Goal: Task Accomplishment & Management: Manage account settings

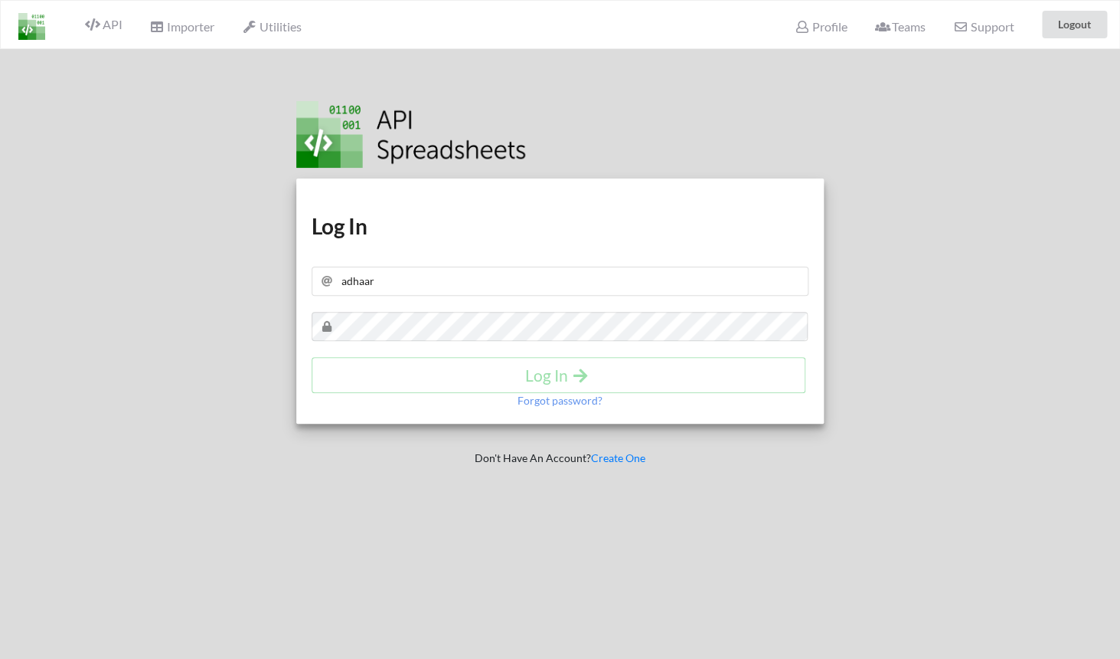
type input "adhaar"
click at [562, 130] on div at bounding box center [565, 132] width 538 height 70
click at [100, 31] on icon at bounding box center [92, 24] width 15 height 12
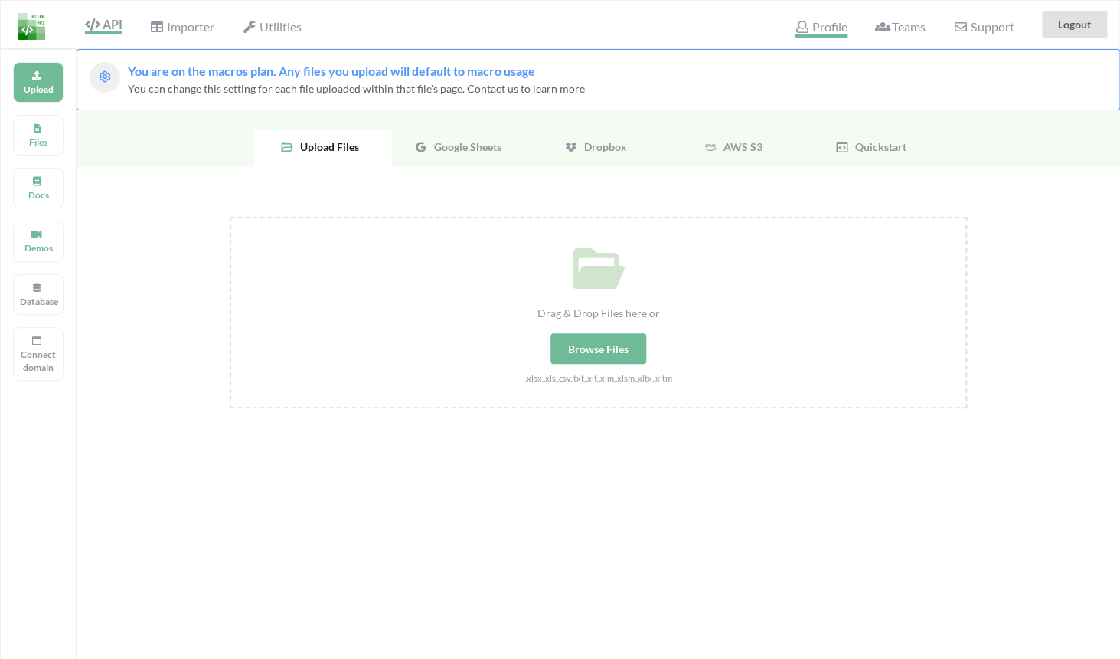
click at [822, 31] on span "Profile" at bounding box center [821, 28] width 52 height 18
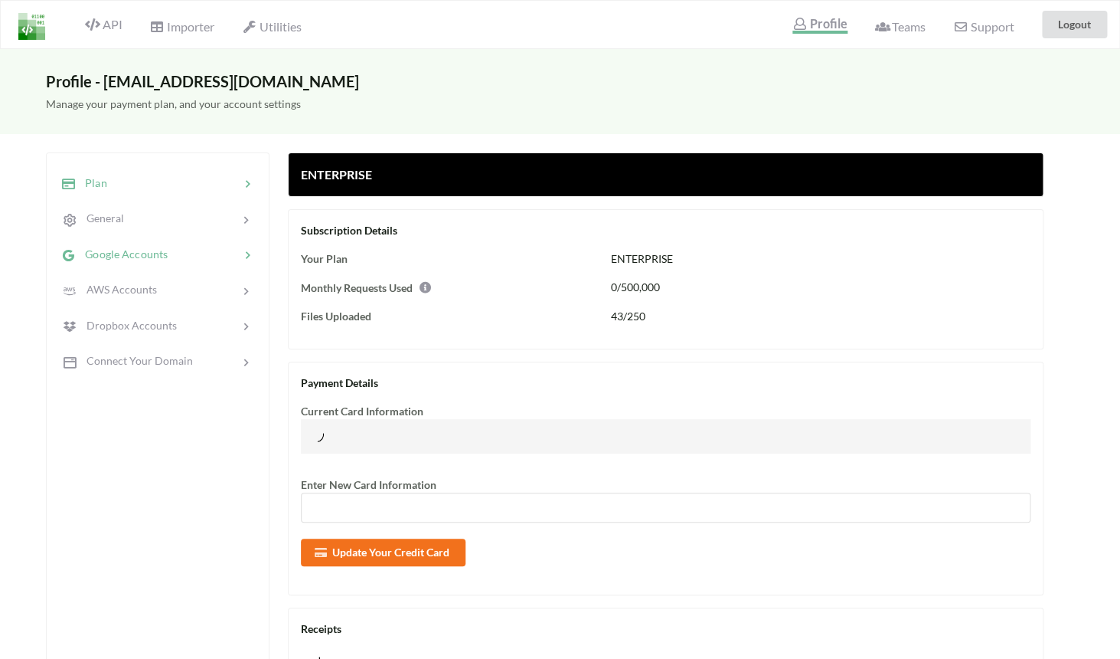
click at [211, 244] on div "Google Accounts" at bounding box center [157, 254] width 201 height 36
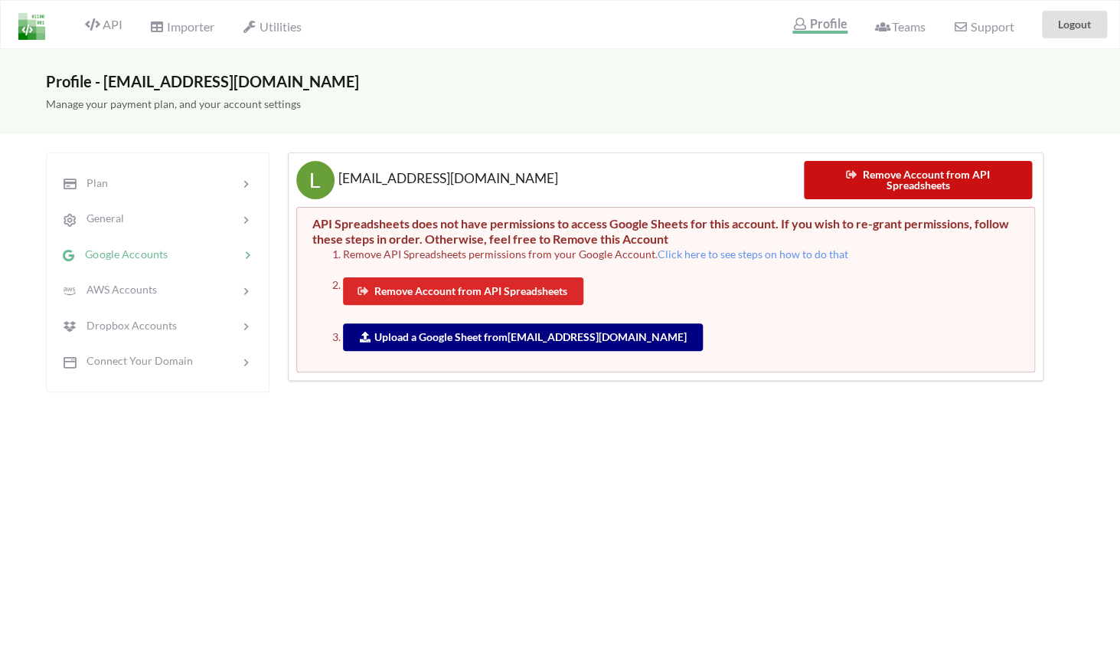
click at [910, 174] on button "Remove Account from API Spreadsheets" at bounding box center [918, 180] width 228 height 38
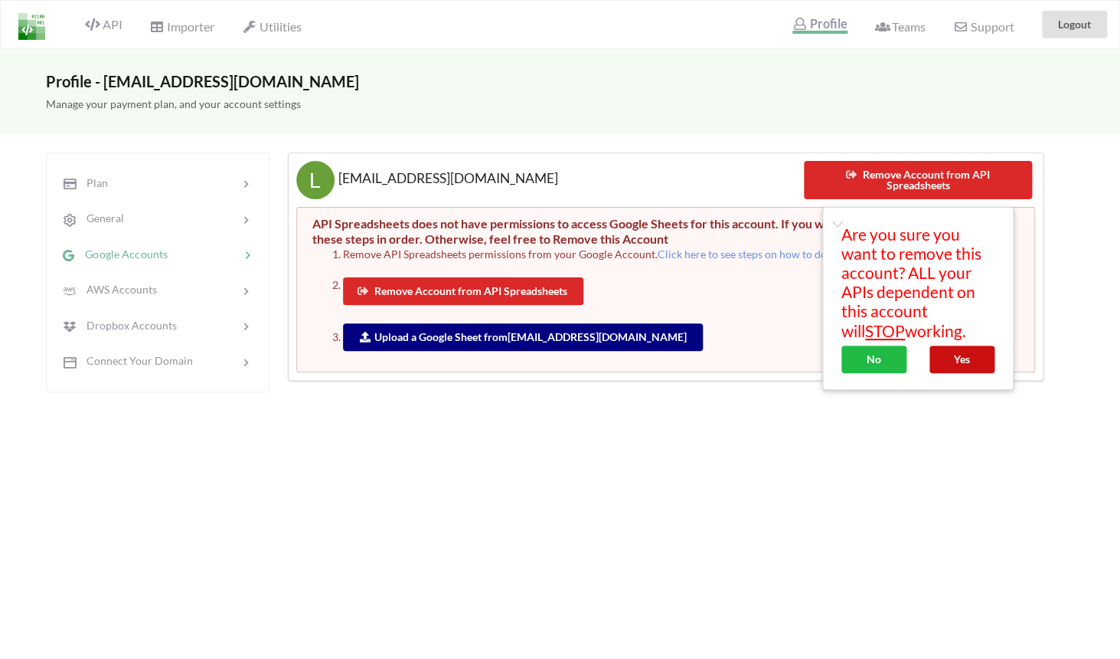
click at [967, 361] on button "Yes" at bounding box center [962, 359] width 65 height 28
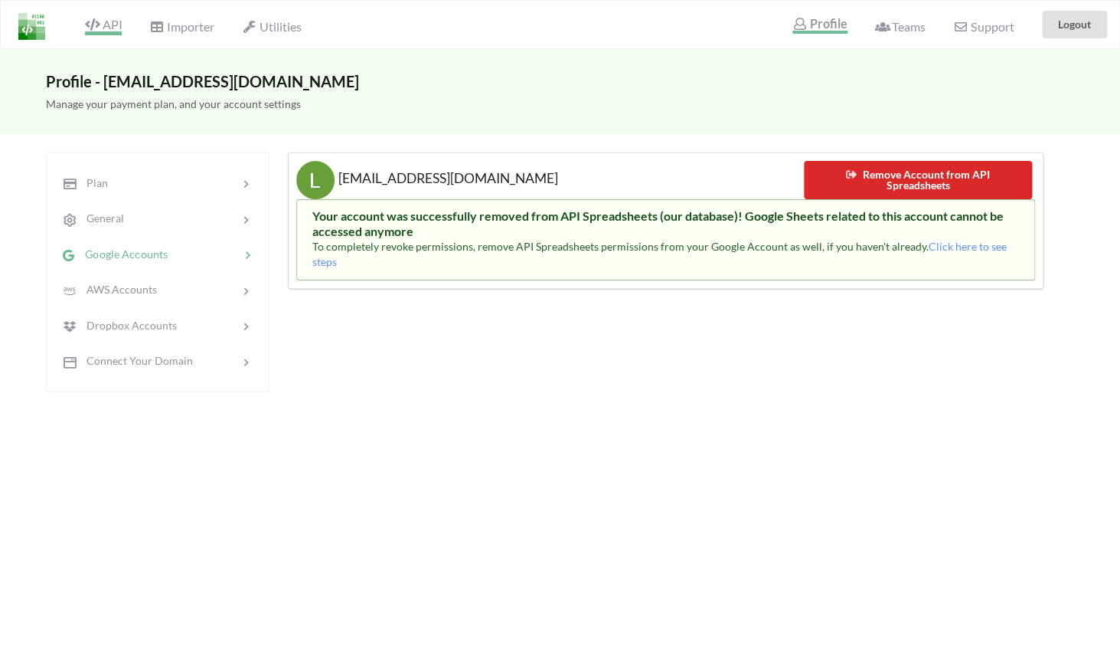
click at [100, 24] on icon at bounding box center [92, 24] width 15 height 12
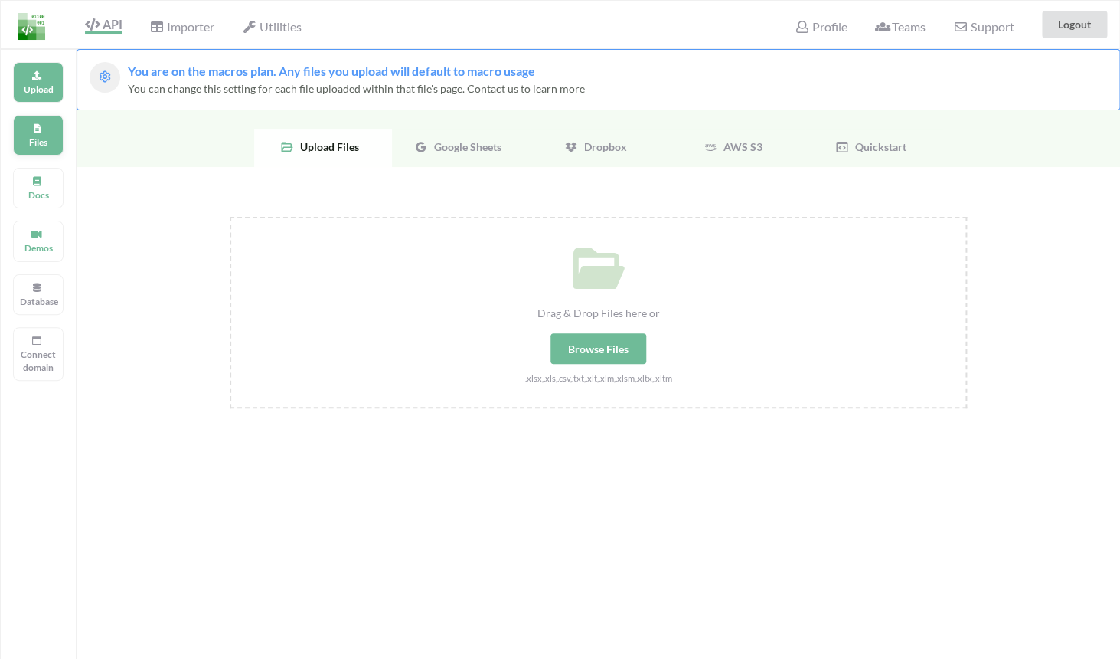
click at [42, 136] on p "Files" at bounding box center [38, 142] width 37 height 13
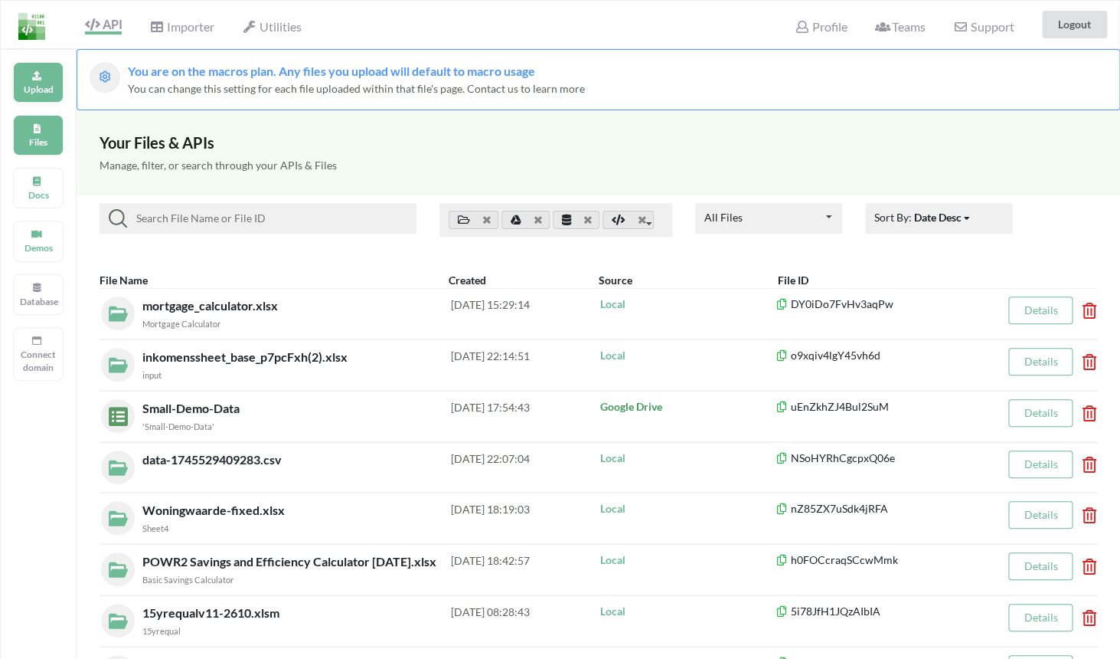
click at [38, 81] on div "Upload" at bounding box center [38, 82] width 51 height 41
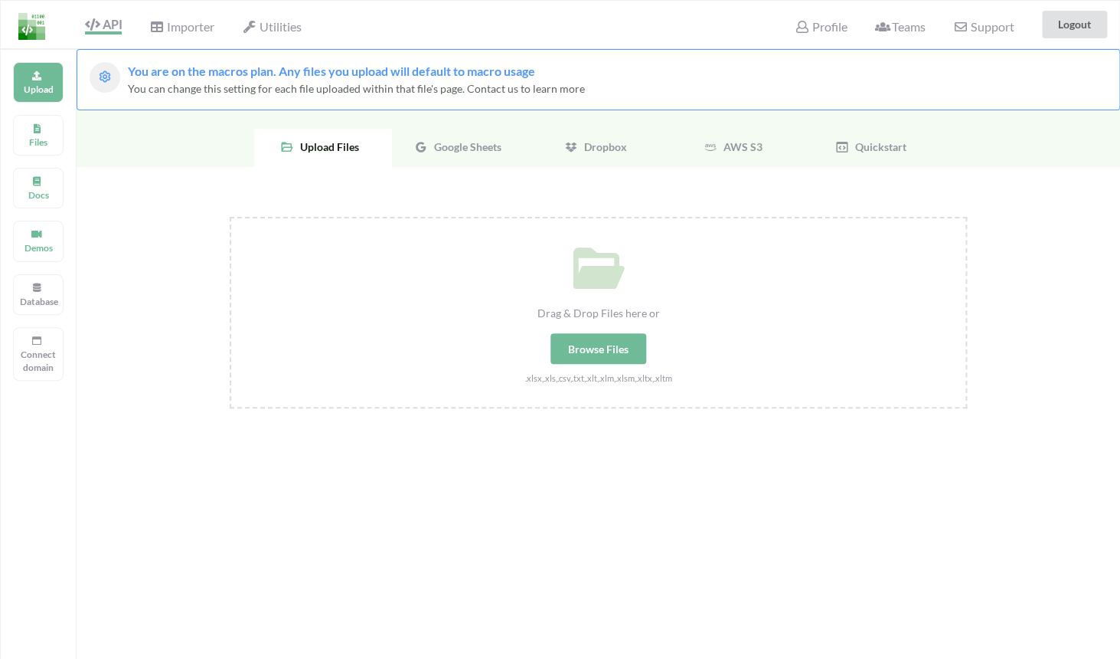
click at [483, 142] on span "Google Sheets" at bounding box center [465, 146] width 74 height 13
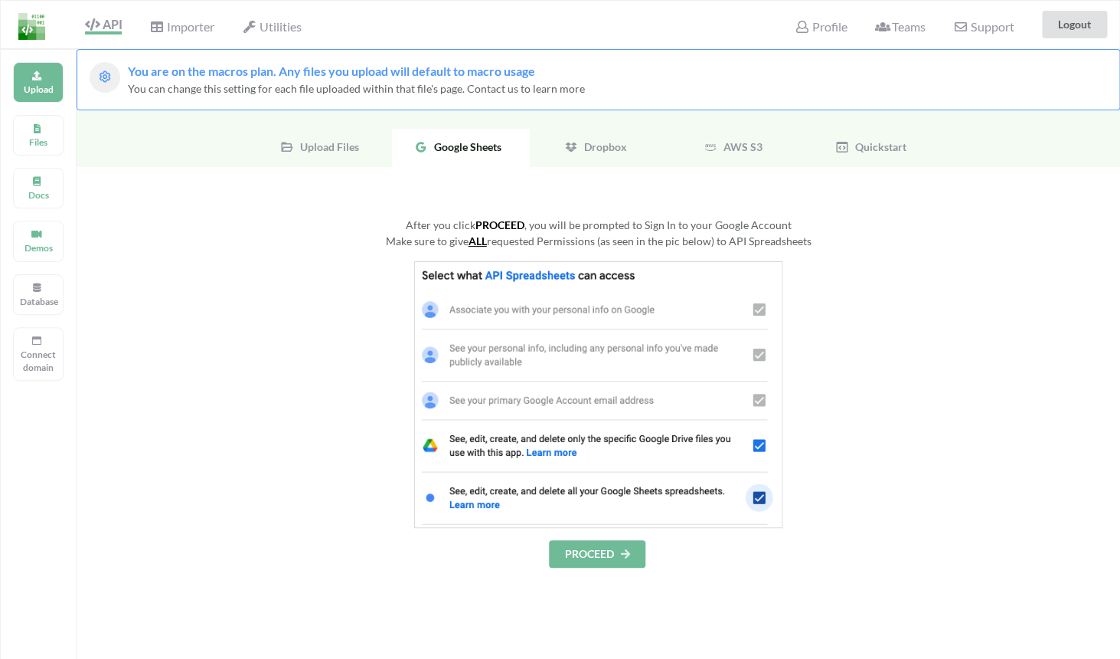
click at [624, 544] on button "PROCEED" at bounding box center [597, 554] width 96 height 28
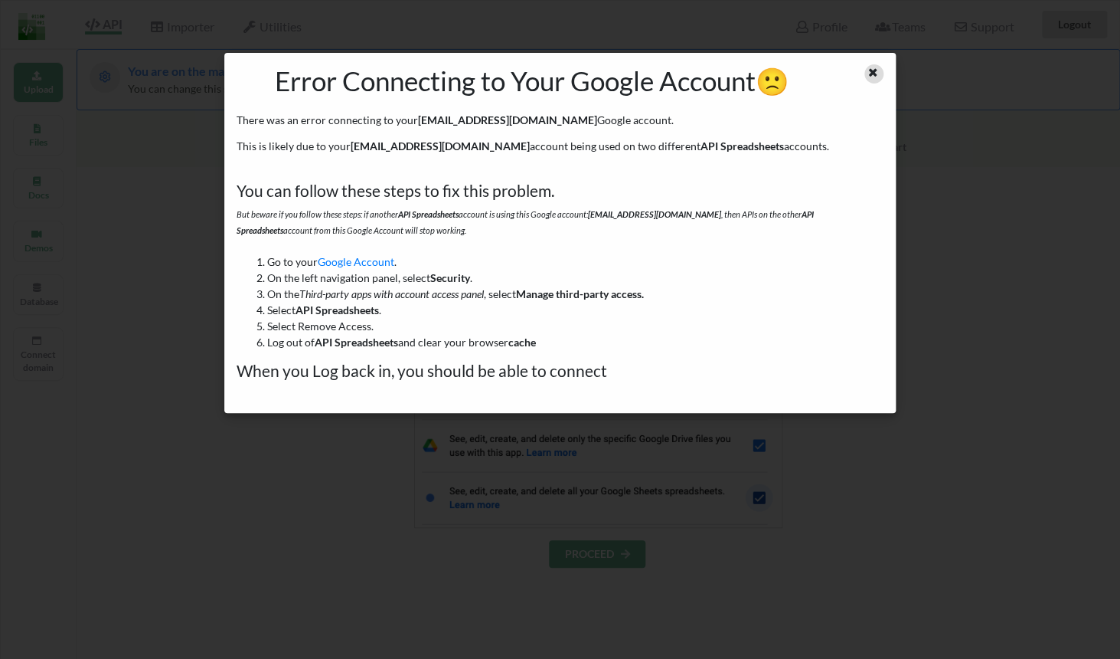
click at [868, 76] on div at bounding box center [874, 73] width 19 height 19
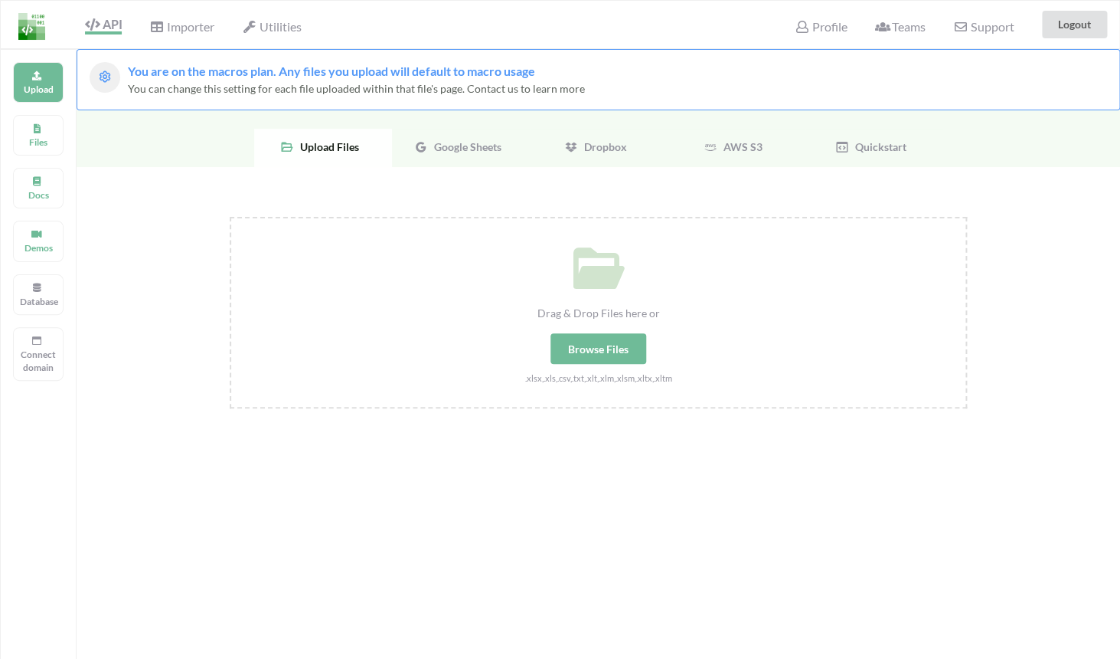
click at [466, 158] on div "Google Sheets" at bounding box center [461, 148] width 138 height 38
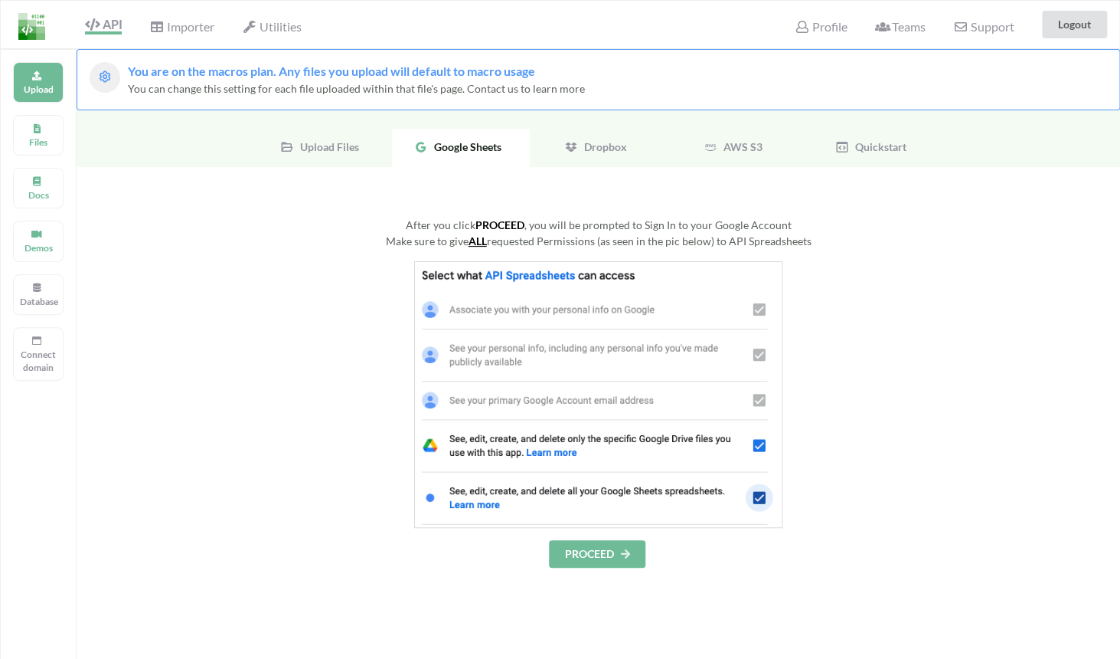
click at [349, 162] on div "Upload Files" at bounding box center [323, 148] width 138 height 38
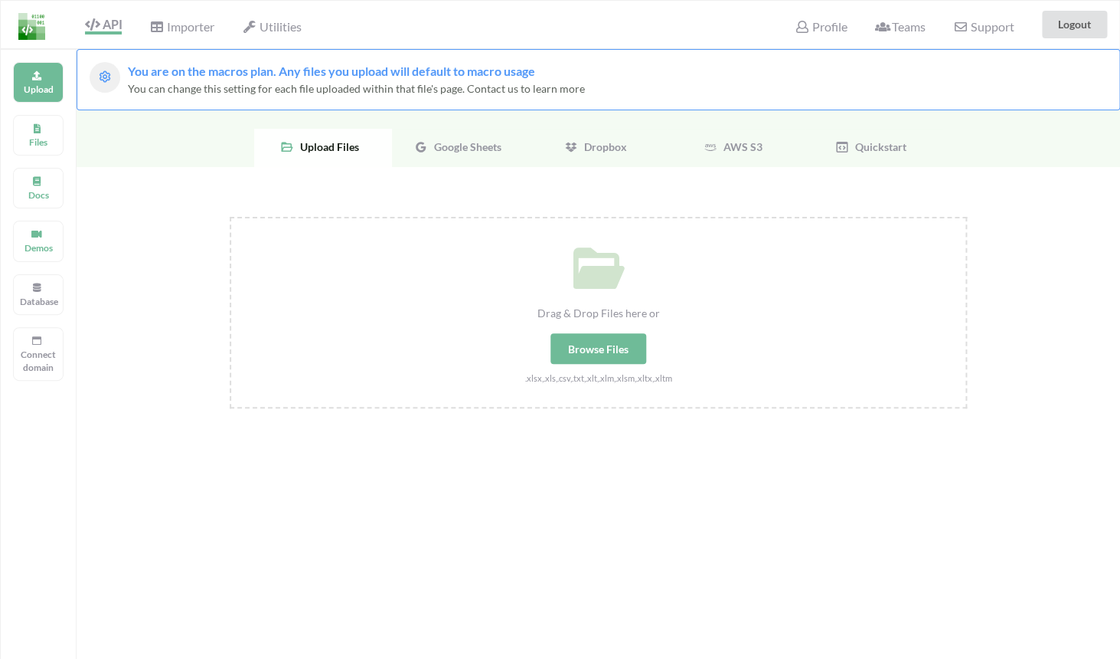
click at [440, 151] on span "Google Sheets" at bounding box center [465, 146] width 74 height 13
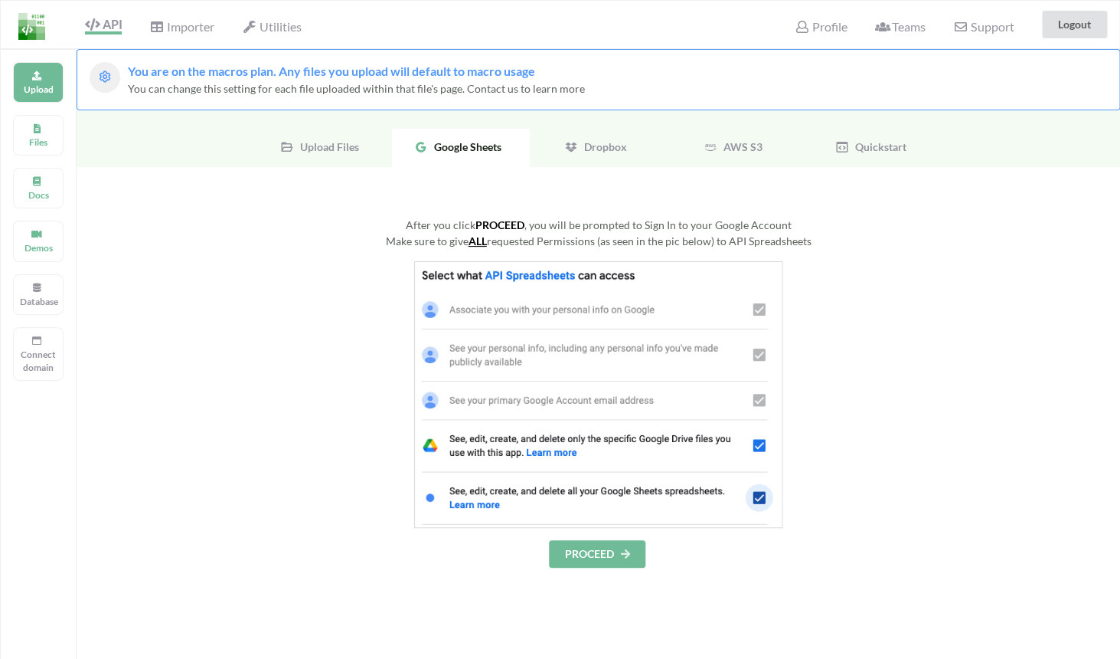
click at [612, 563] on button "PROCEED" at bounding box center [597, 554] width 96 height 28
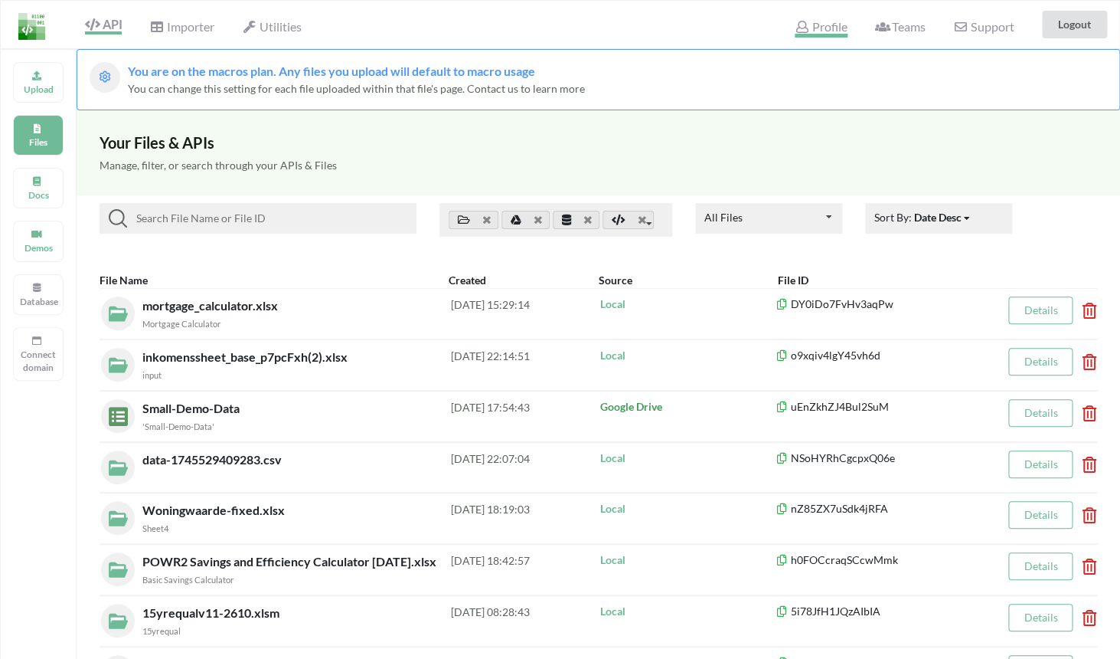
click at [812, 26] on span "Profile" at bounding box center [821, 28] width 52 height 18
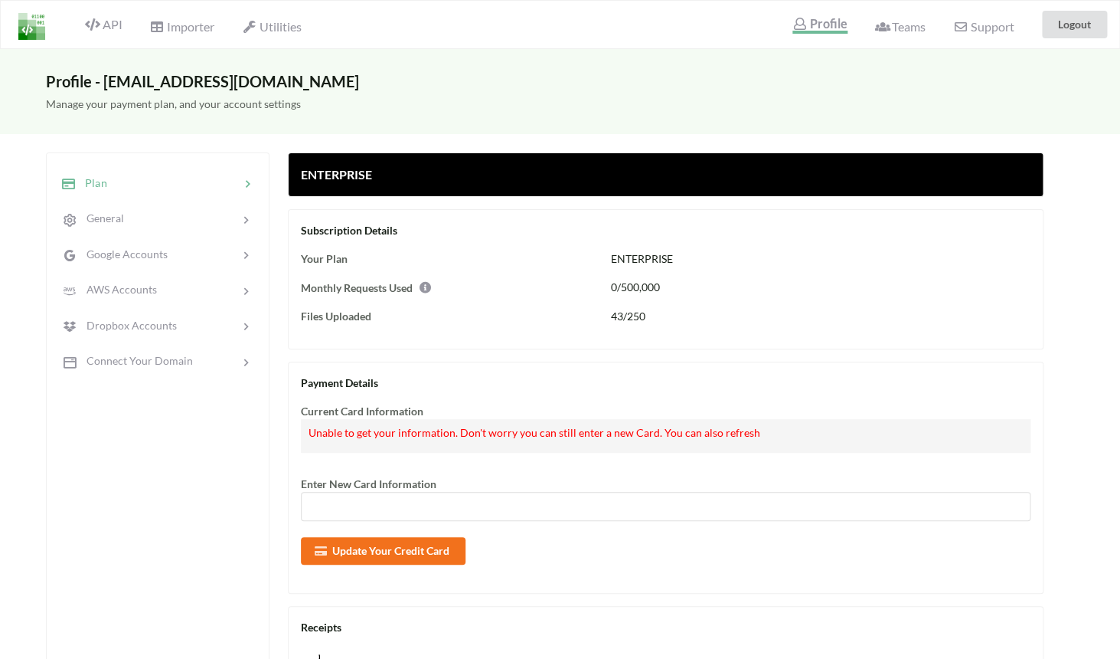
click at [43, 32] on img at bounding box center [31, 26] width 27 height 27
click at [28, 33] on img at bounding box center [31, 26] width 27 height 27
click at [159, 247] on div "Google Accounts" at bounding box center [114, 254] width 108 height 18
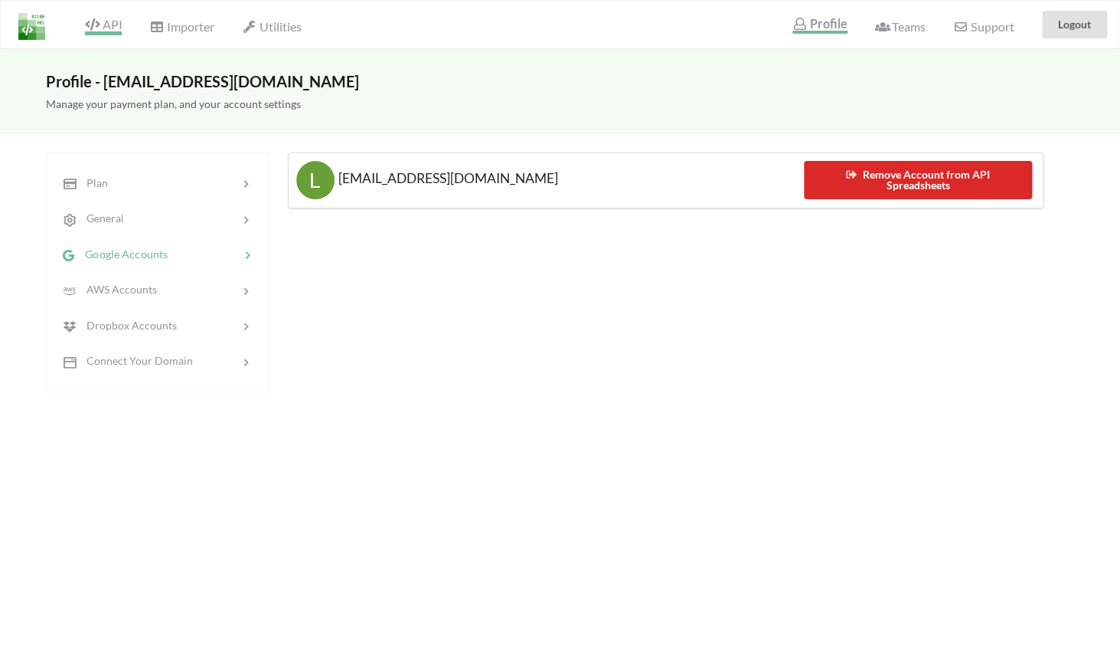
click at [96, 25] on icon at bounding box center [92, 24] width 15 height 12
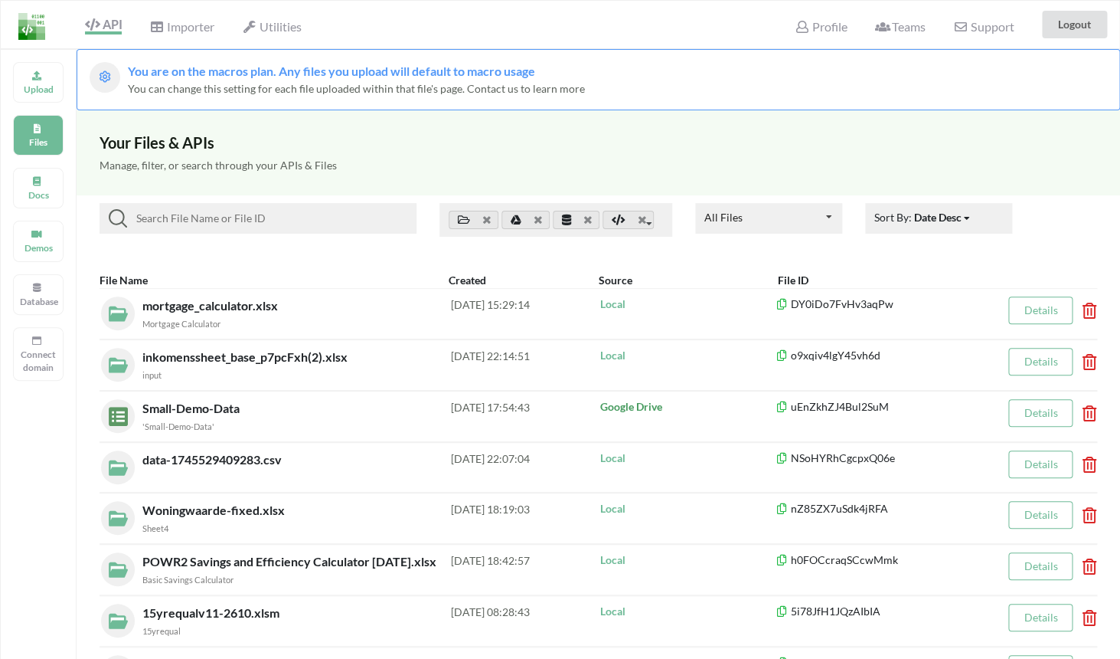
click at [47, 30] on div at bounding box center [28, 24] width 54 height 47
click at [1067, 34] on button "Logout" at bounding box center [1074, 25] width 65 height 28
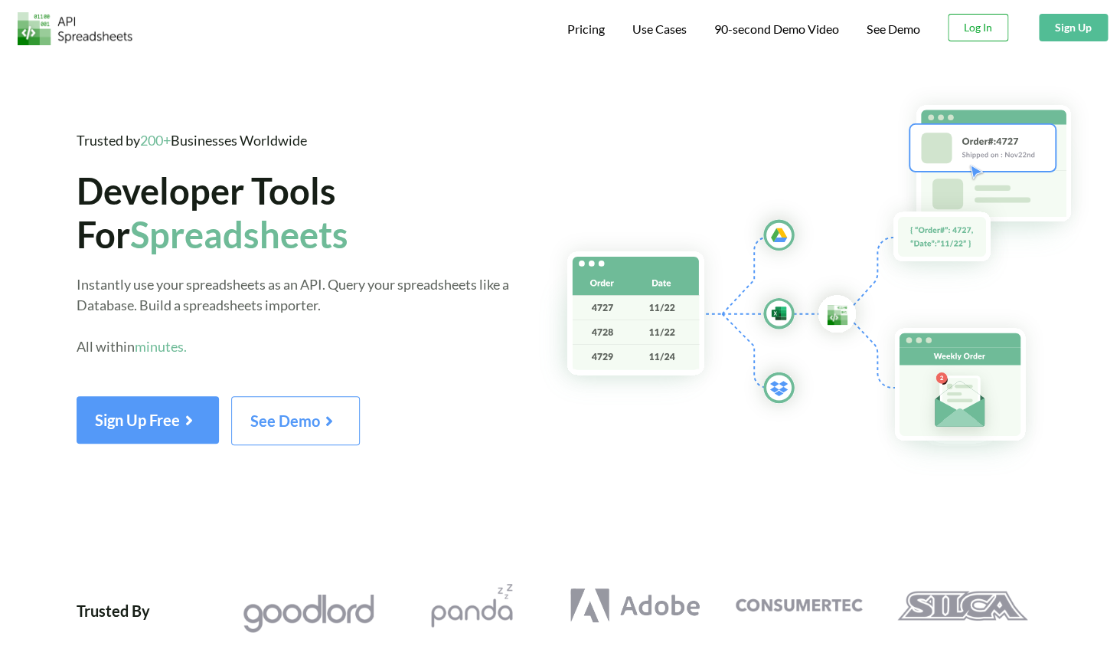
click at [964, 21] on button "Log In" at bounding box center [978, 28] width 60 height 28
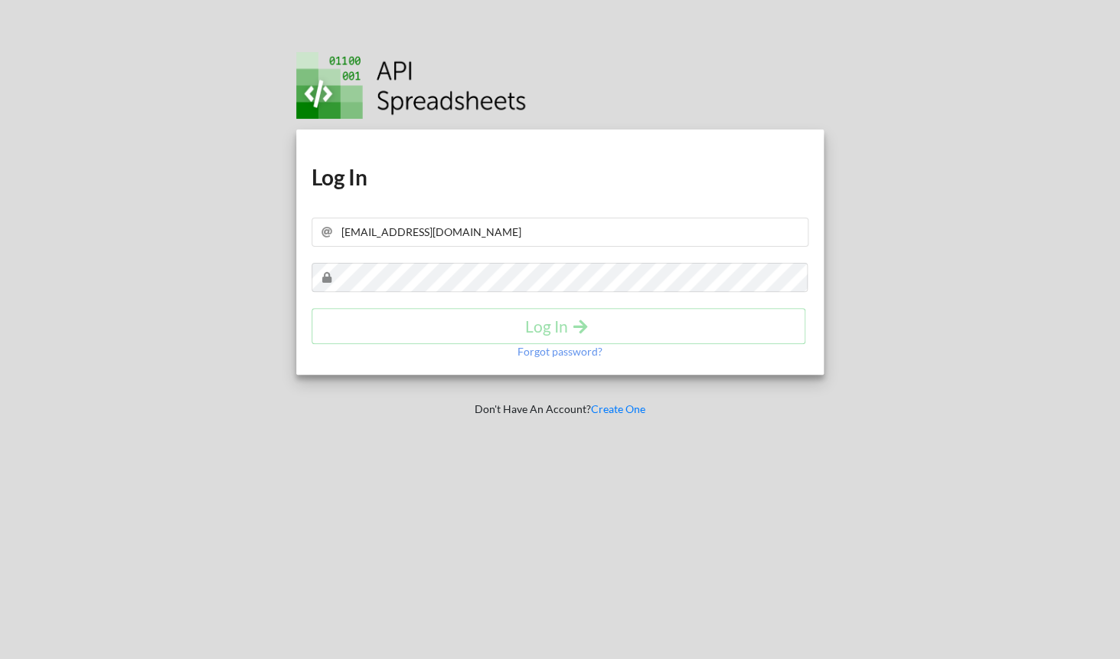
type input "adhaar@evolvedpg.com"
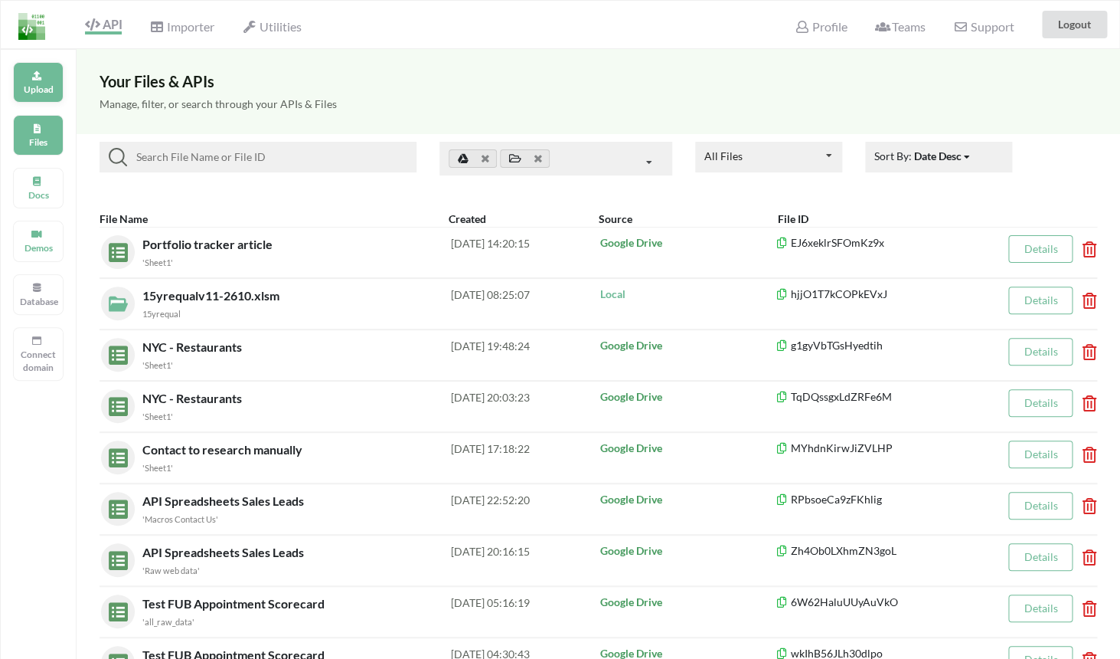
click at [54, 94] on p "Upload" at bounding box center [38, 89] width 37 height 13
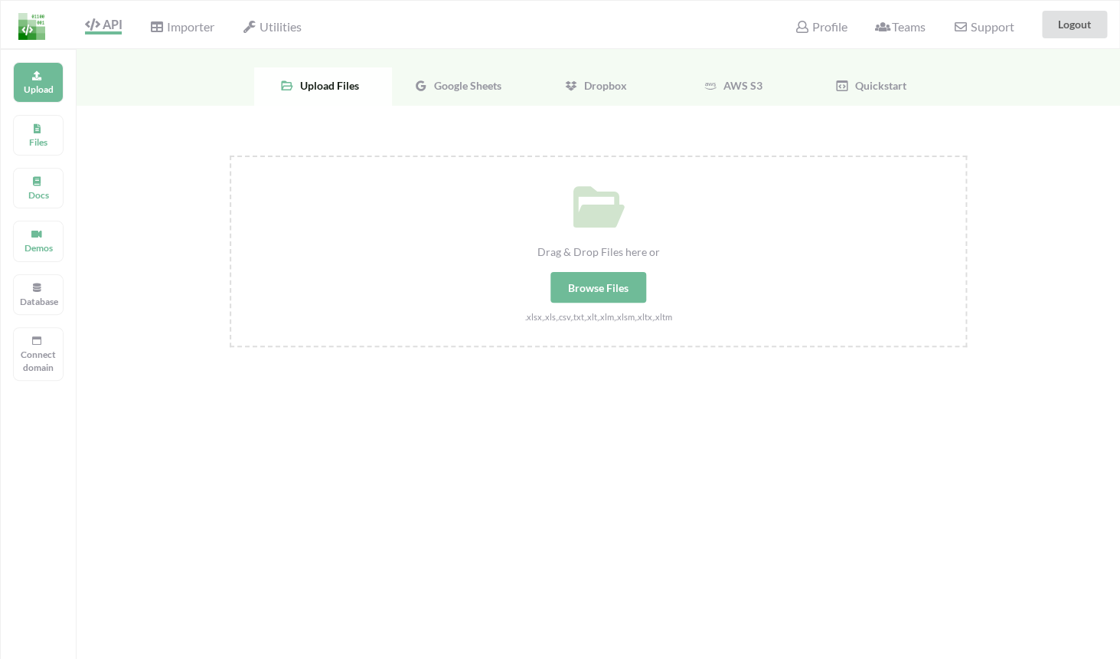
click at [484, 88] on span "Google Sheets" at bounding box center [465, 85] width 74 height 13
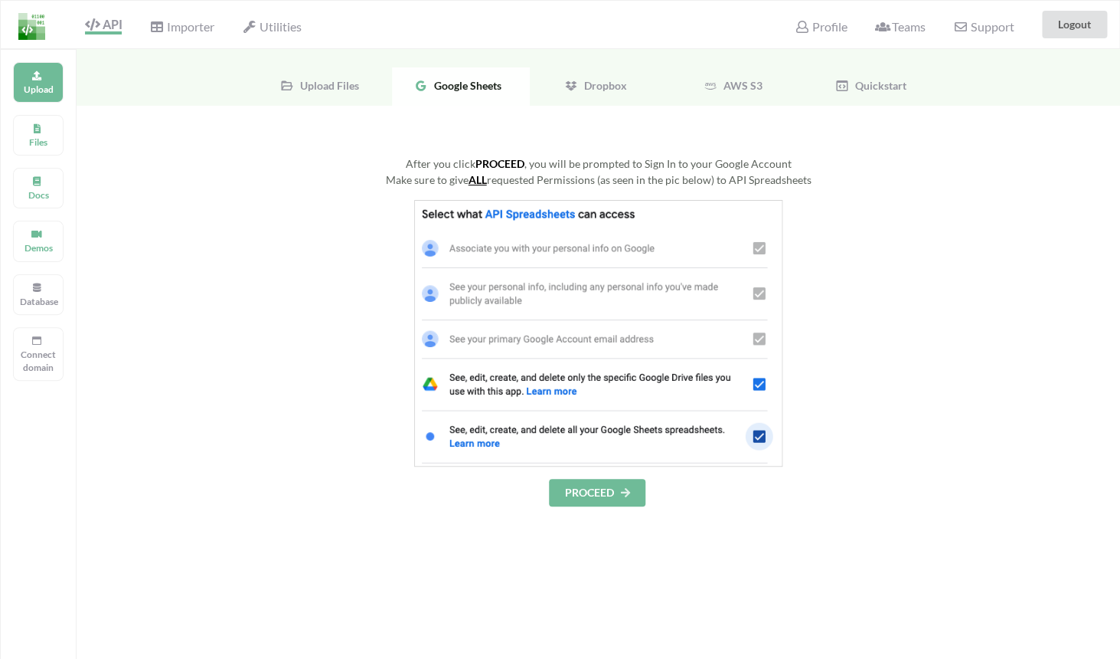
click at [625, 492] on icon at bounding box center [625, 491] width 13 height 9
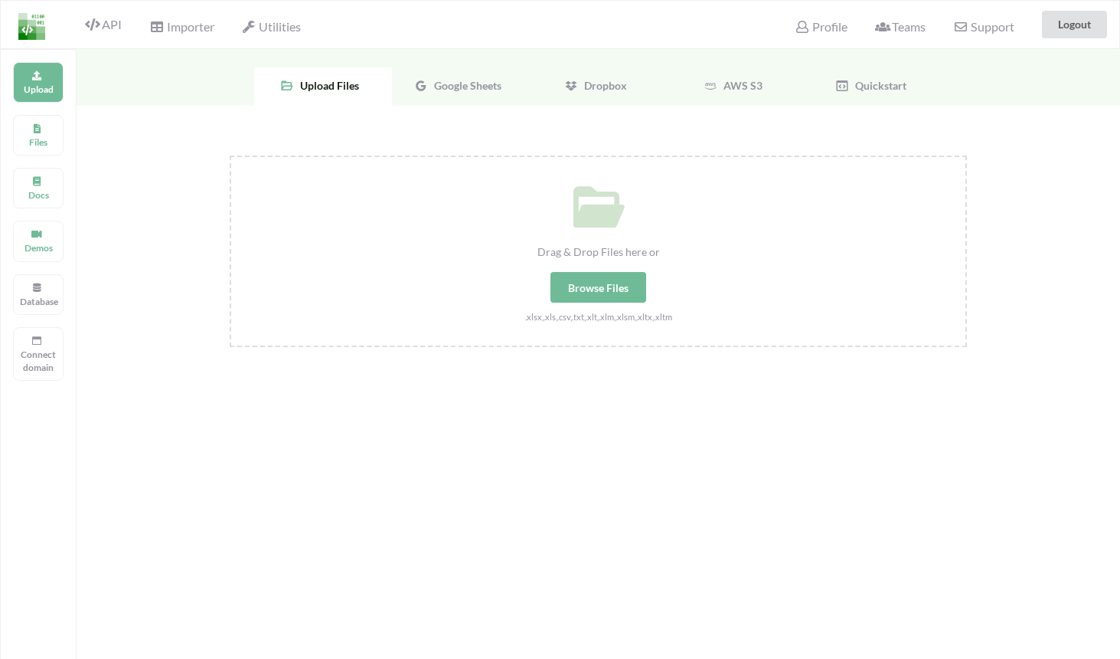
click at [822, 35] on div "Profile" at bounding box center [821, 25] width 72 height 34
click at [821, 28] on span "Profile" at bounding box center [821, 28] width 52 height 18
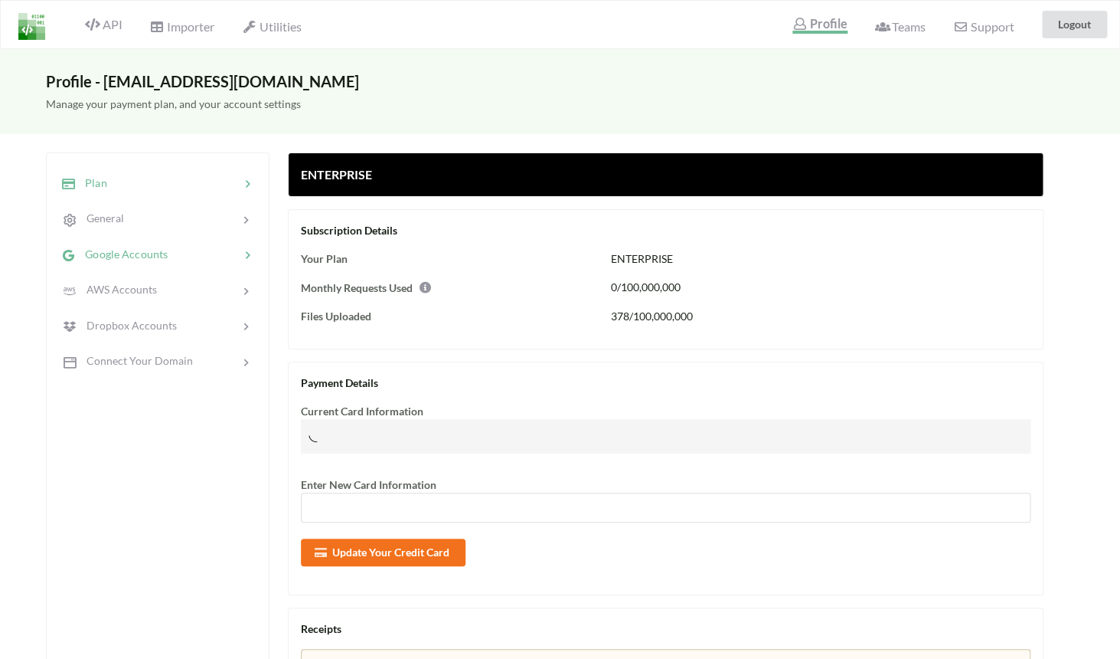
click at [191, 260] on div at bounding box center [204, 254] width 72 height 18
